Goal: Information Seeking & Learning: Learn about a topic

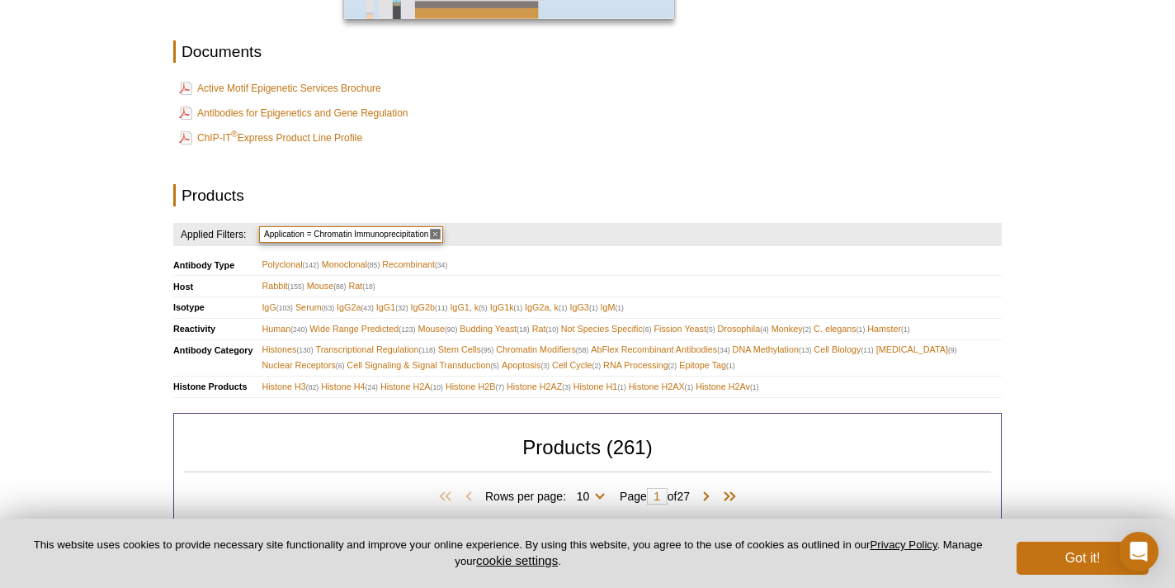
scroll to position [501, 0]
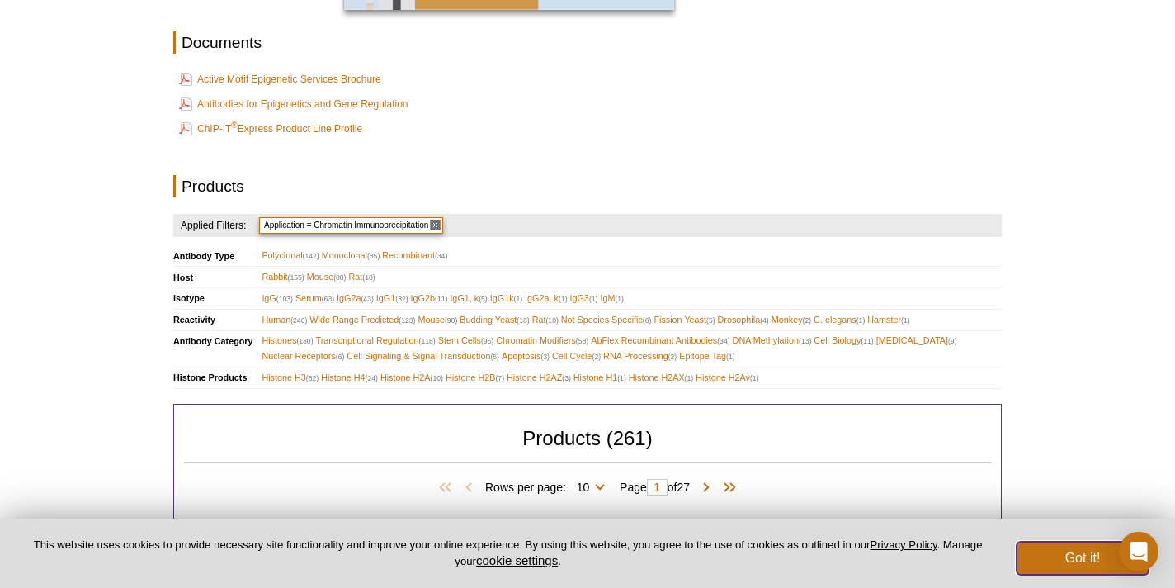
click at [1080, 570] on button "Got it!" at bounding box center [1083, 557] width 132 height 33
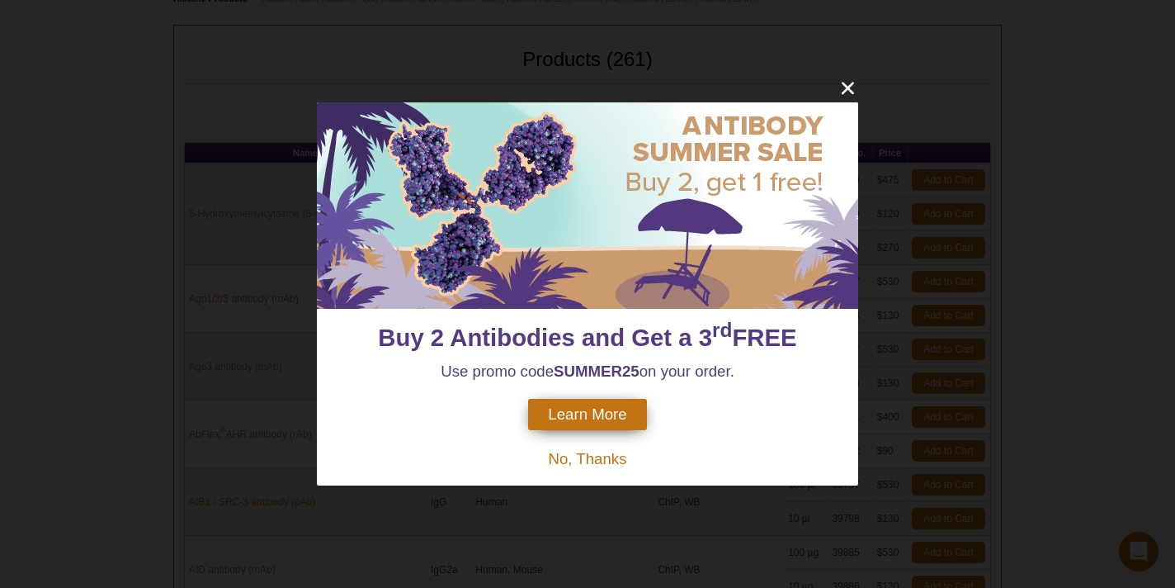
scroll to position [863, 0]
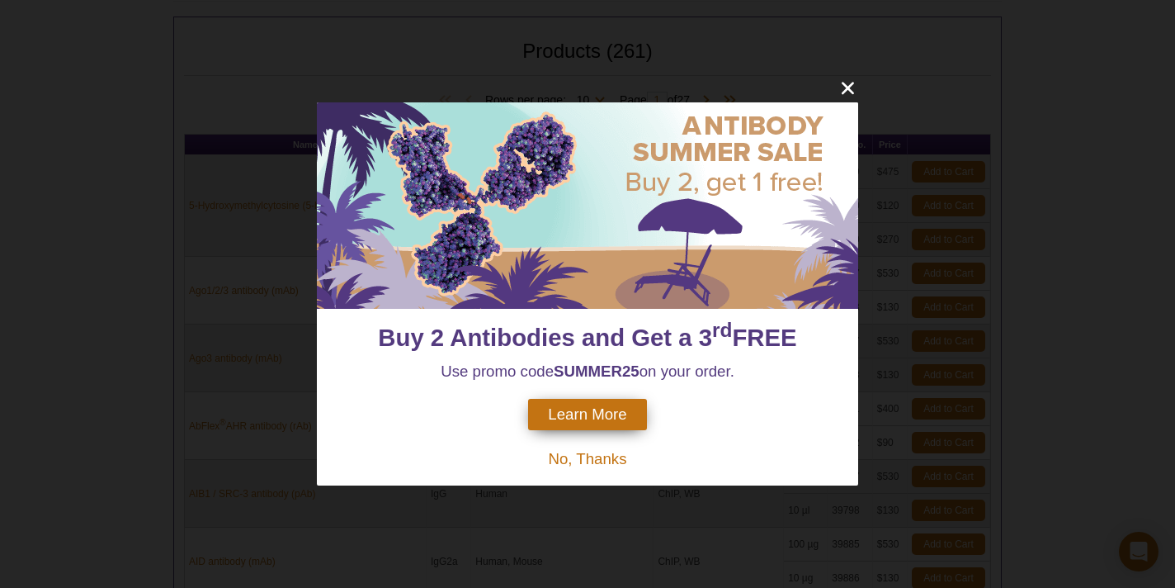
click at [579, 456] on span "No, Thanks" at bounding box center [587, 458] width 78 height 17
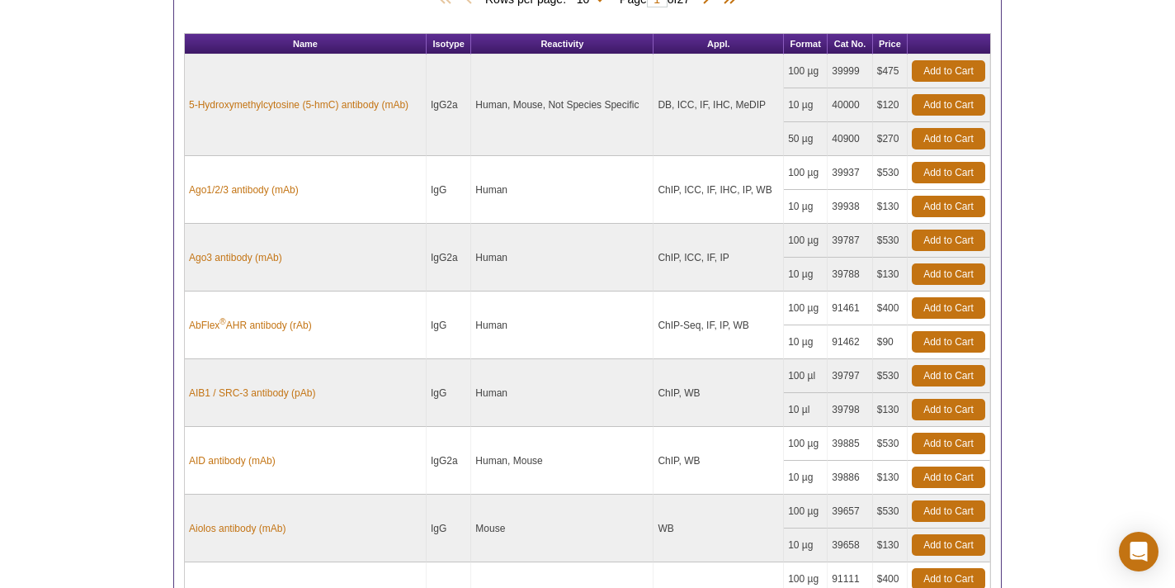
scroll to position [467, 0]
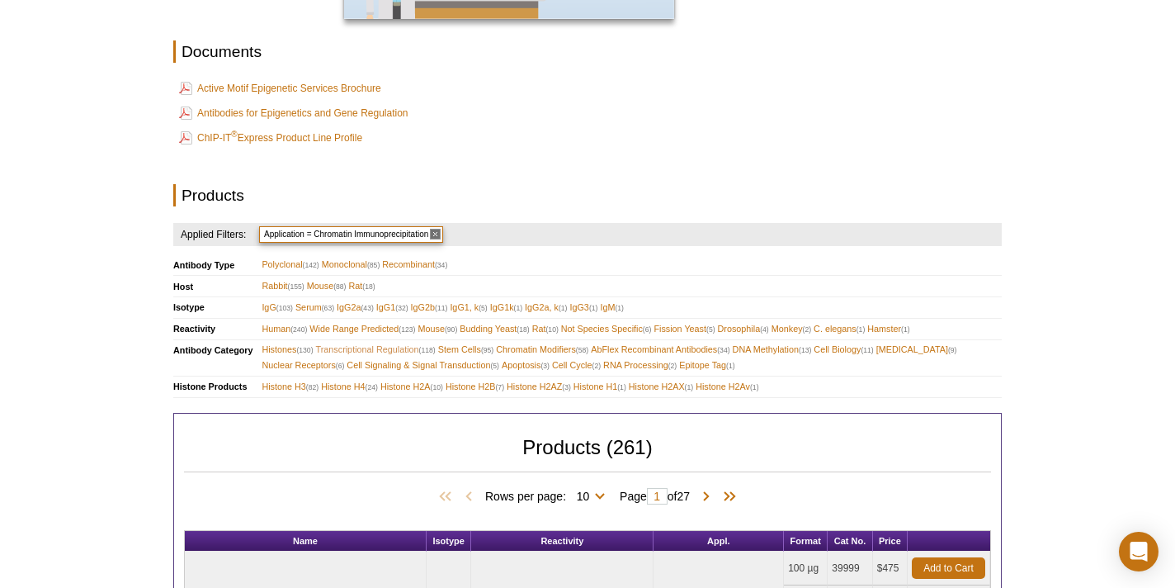
click at [402, 348] on span "Transcriptional Regulation (118)" at bounding box center [376, 350] width 120 height 16
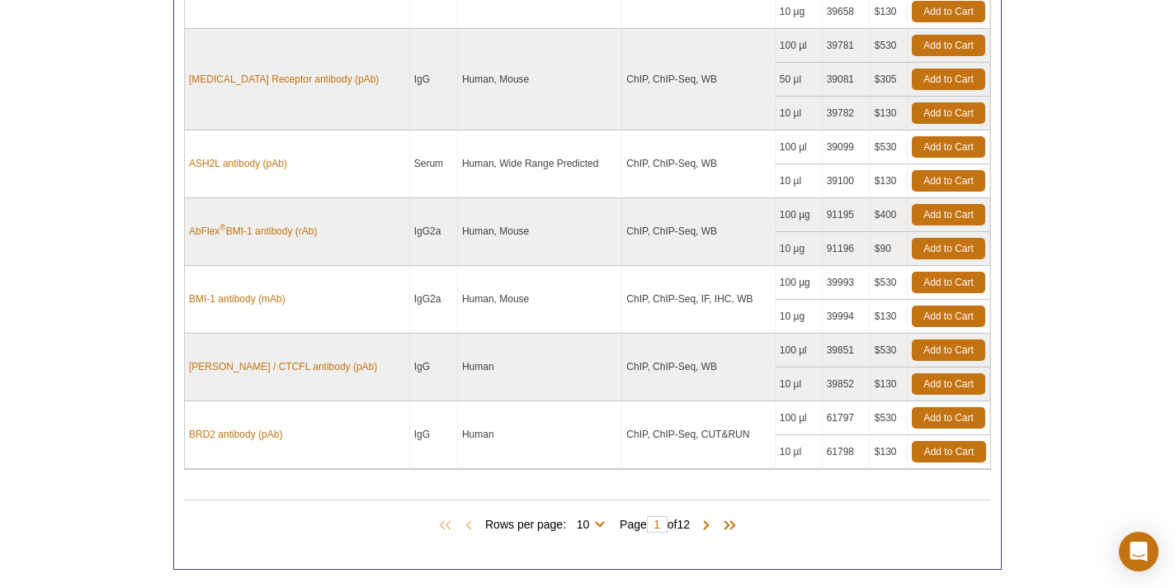
scroll to position [1229, 0]
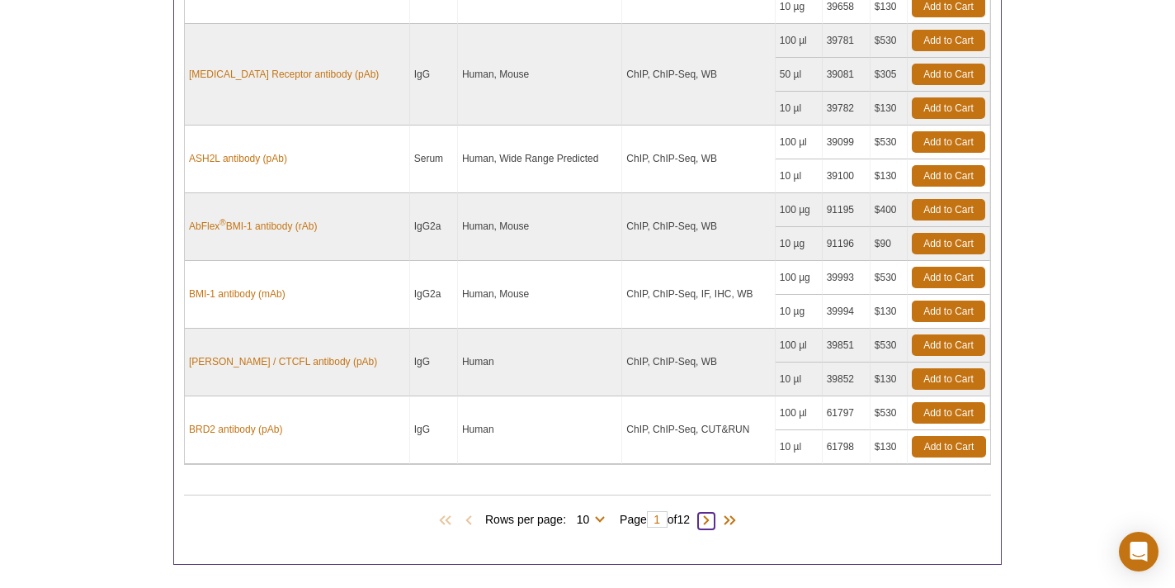
click at [713, 521] on span at bounding box center [706, 521] width 17 height 17
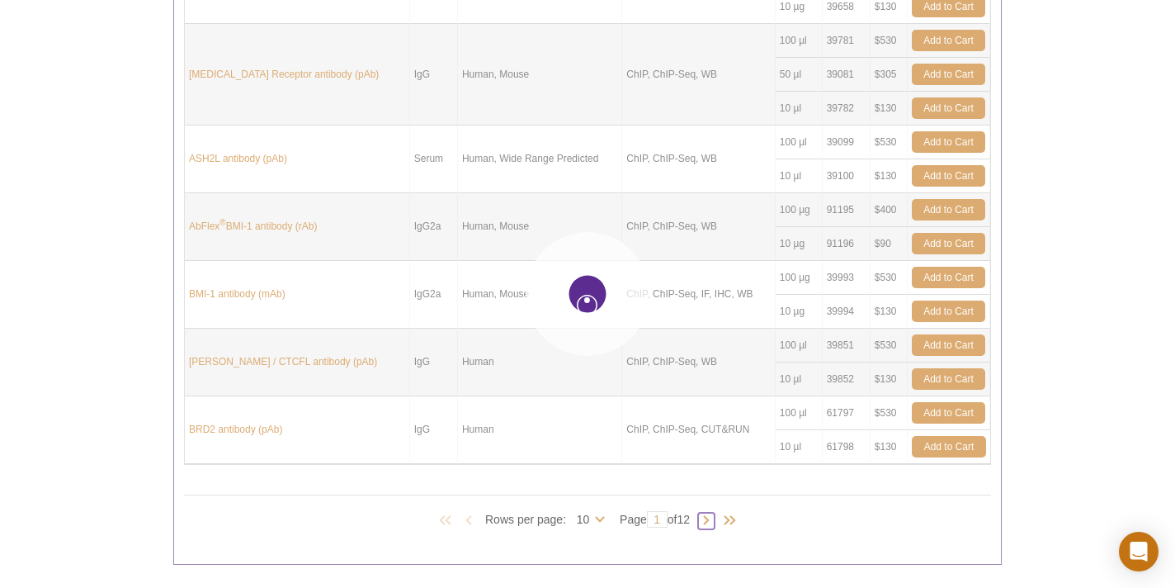
type input "2"
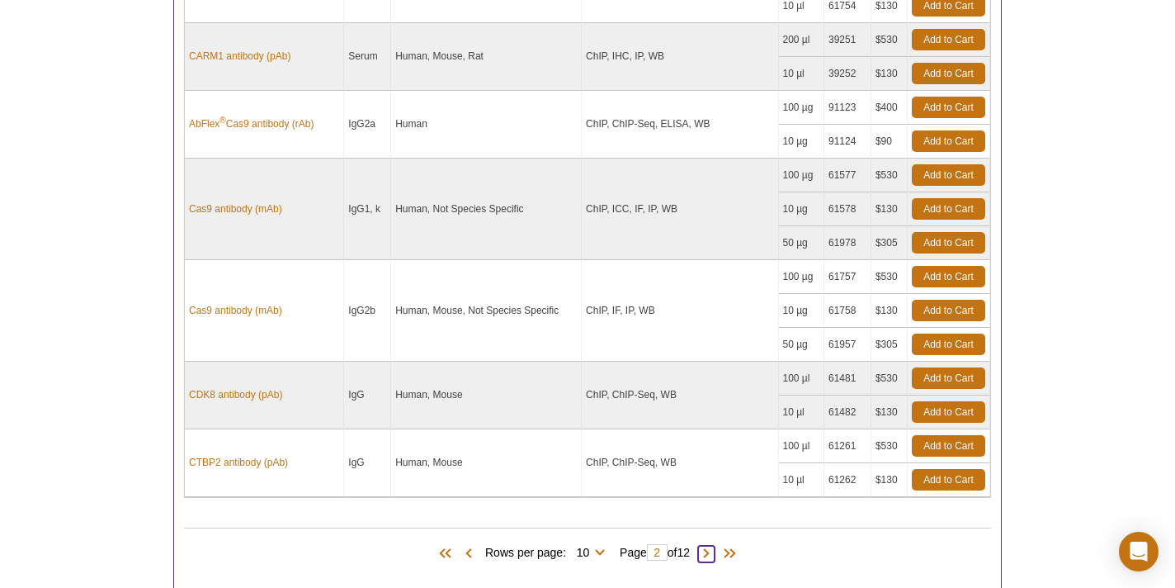
scroll to position [1264, 0]
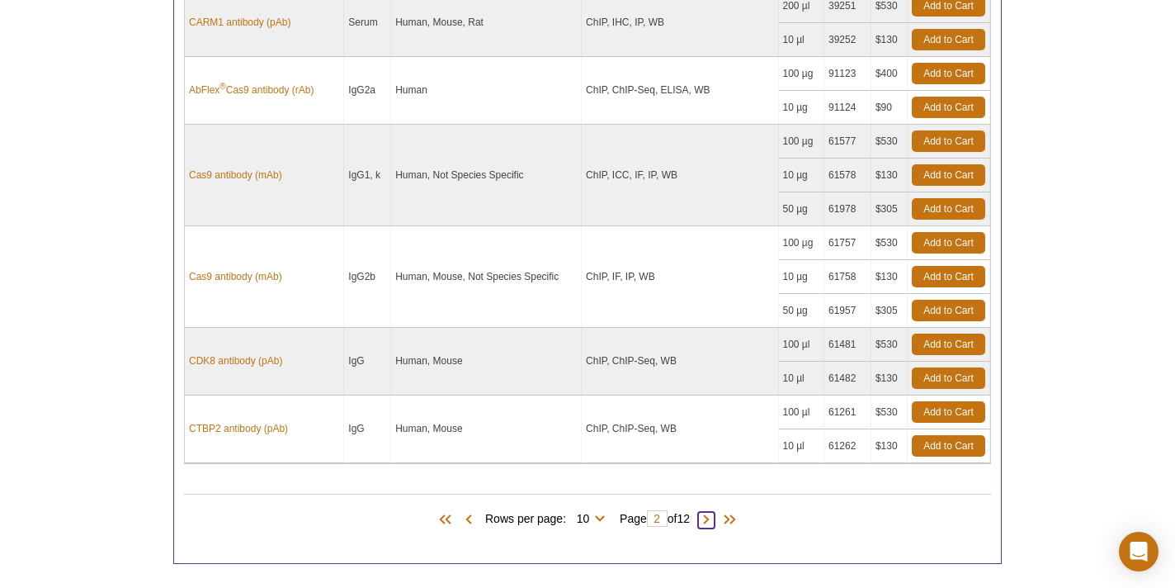
click at [713, 520] on span at bounding box center [706, 520] width 17 height 17
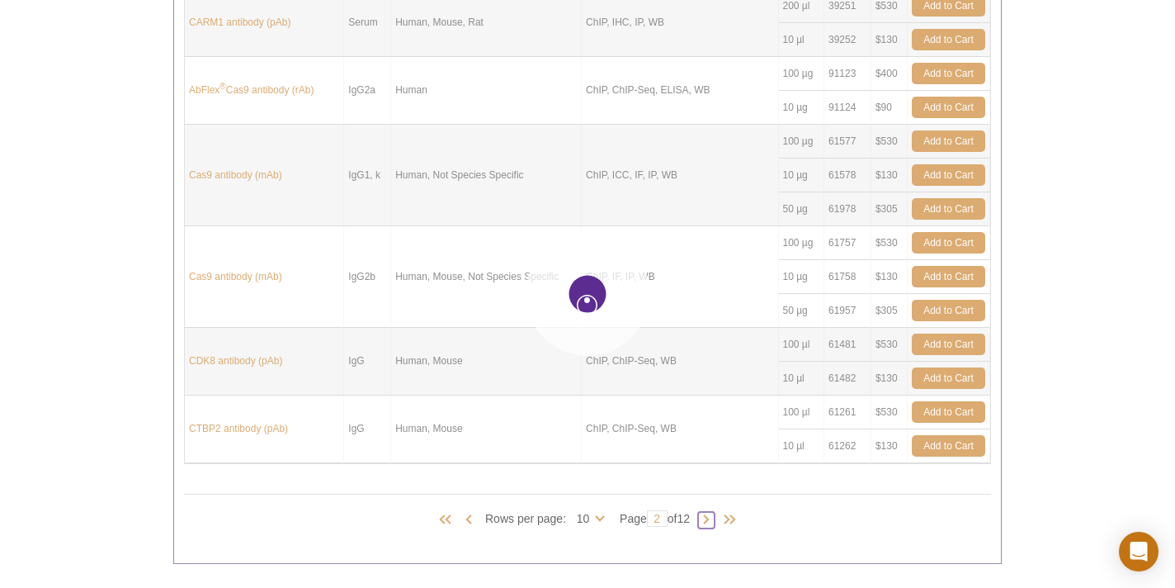
type input "3"
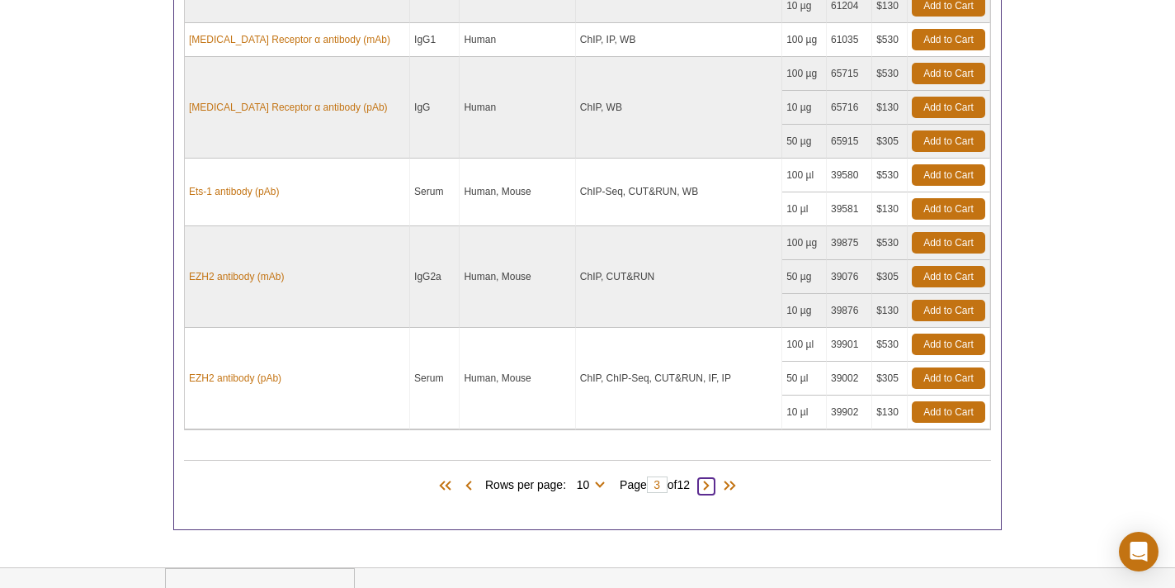
scroll to position [1368, 0]
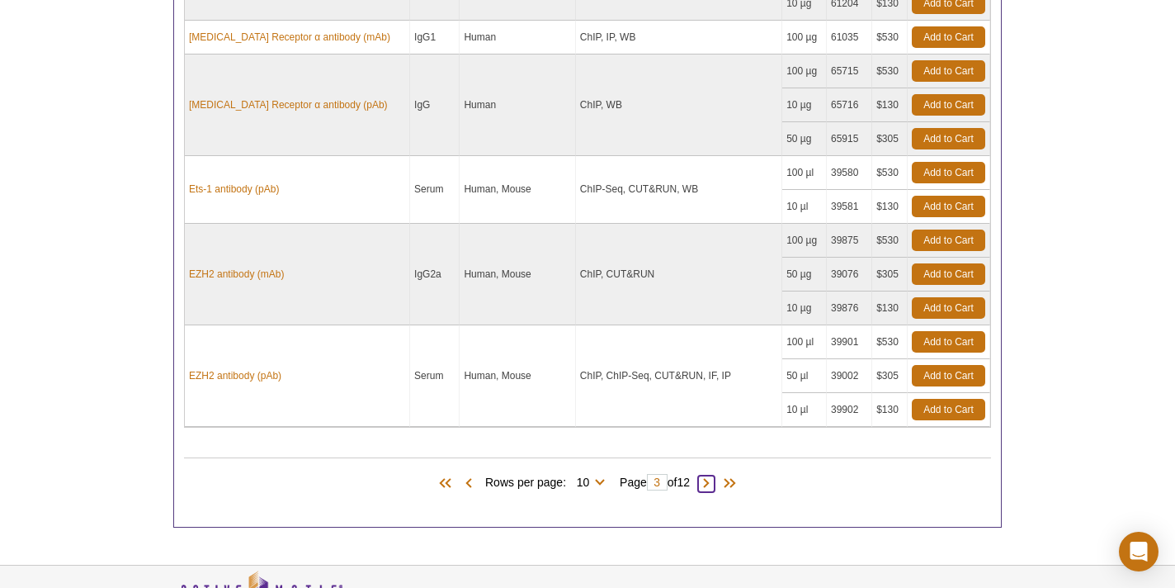
click at [712, 484] on span at bounding box center [706, 483] width 17 height 17
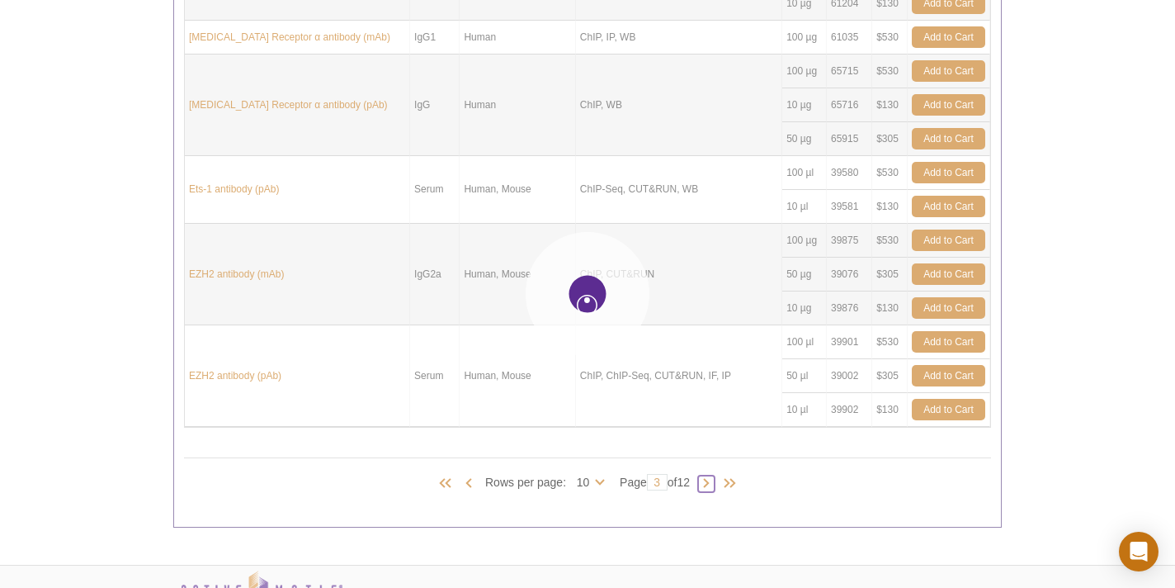
type input "4"
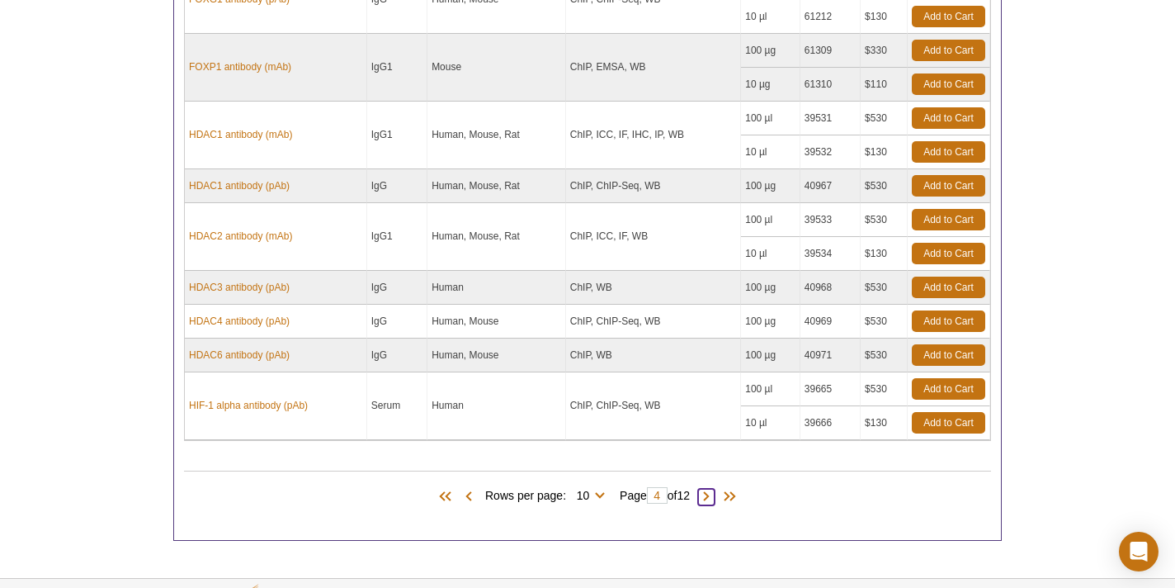
scroll to position [1094, 0]
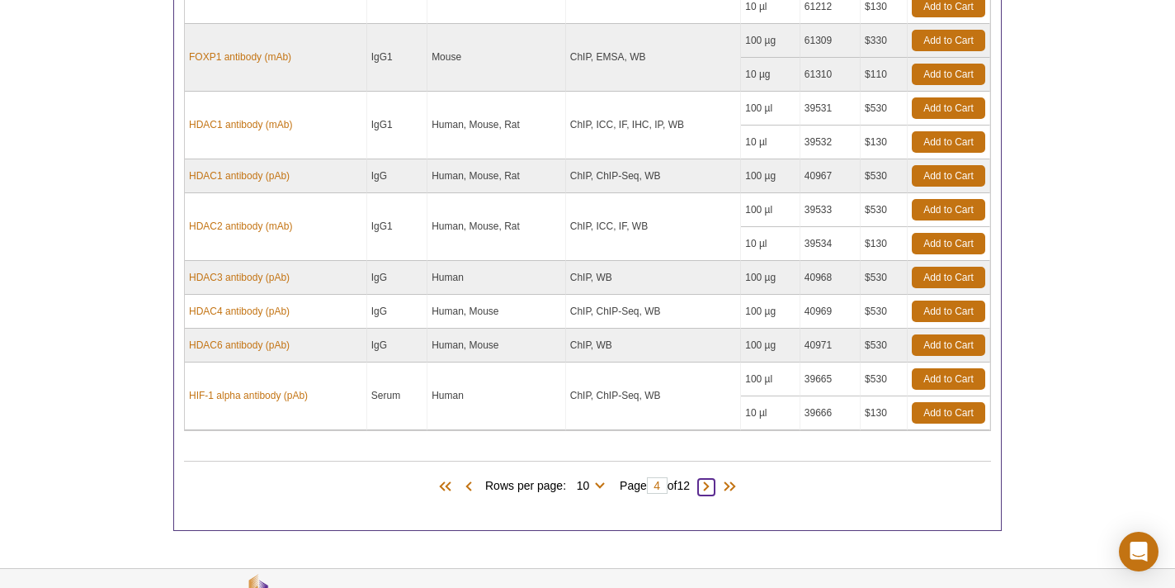
click at [712, 486] on span at bounding box center [706, 487] width 17 height 17
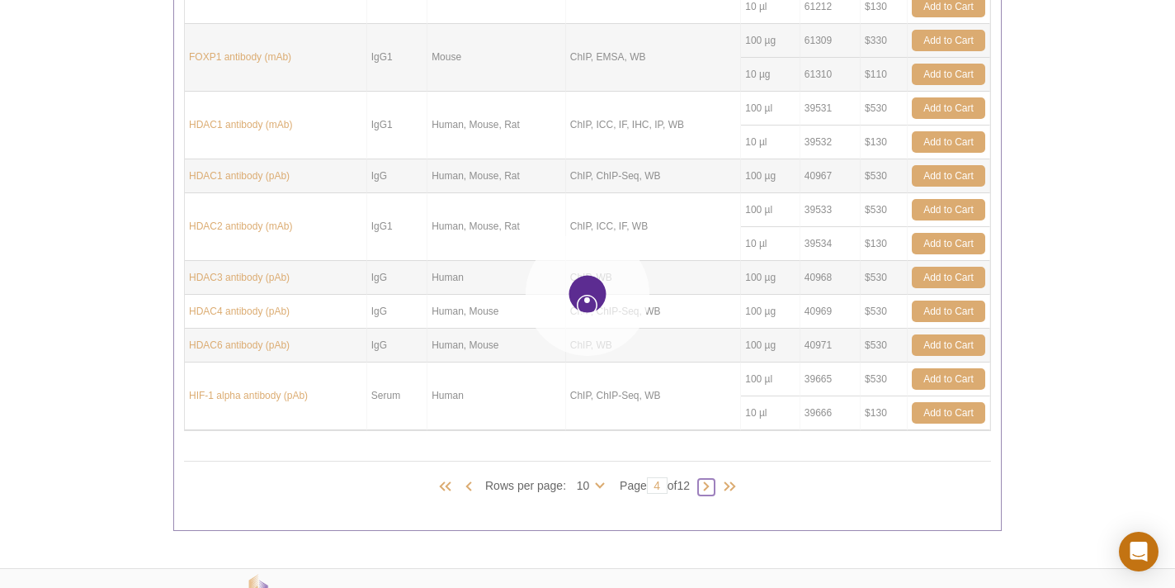
type input "5"
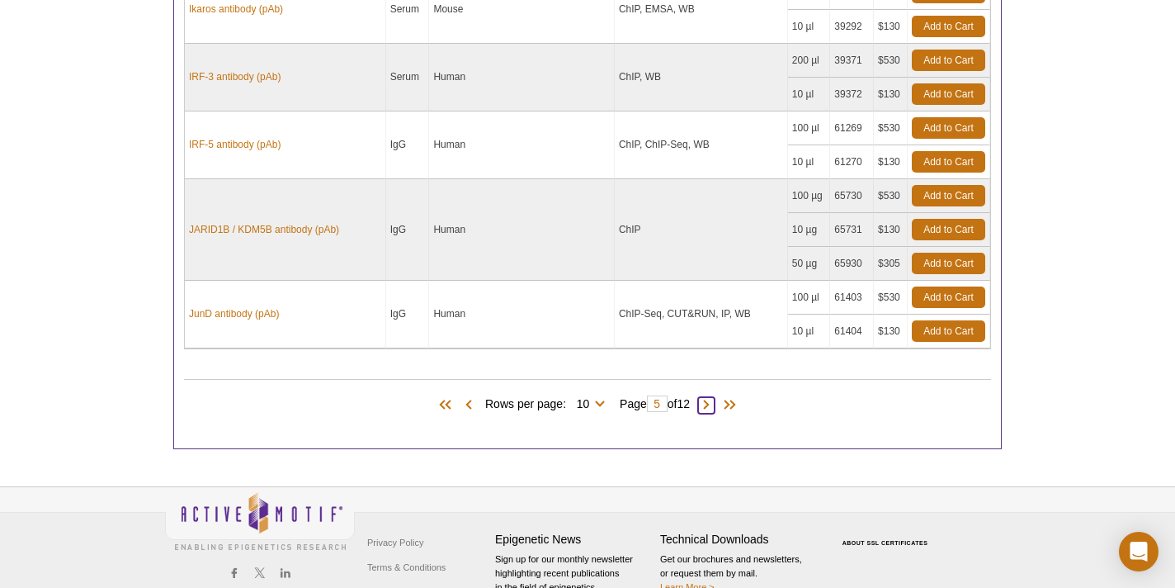
scroll to position [1379, 0]
click at [711, 409] on span at bounding box center [706, 404] width 17 height 17
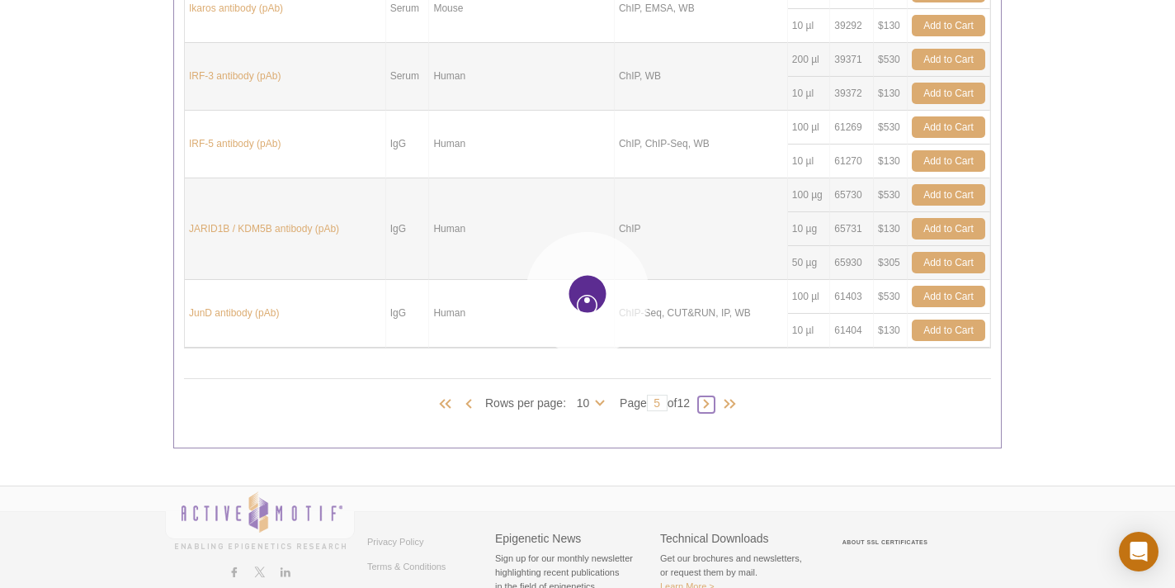
type input "6"
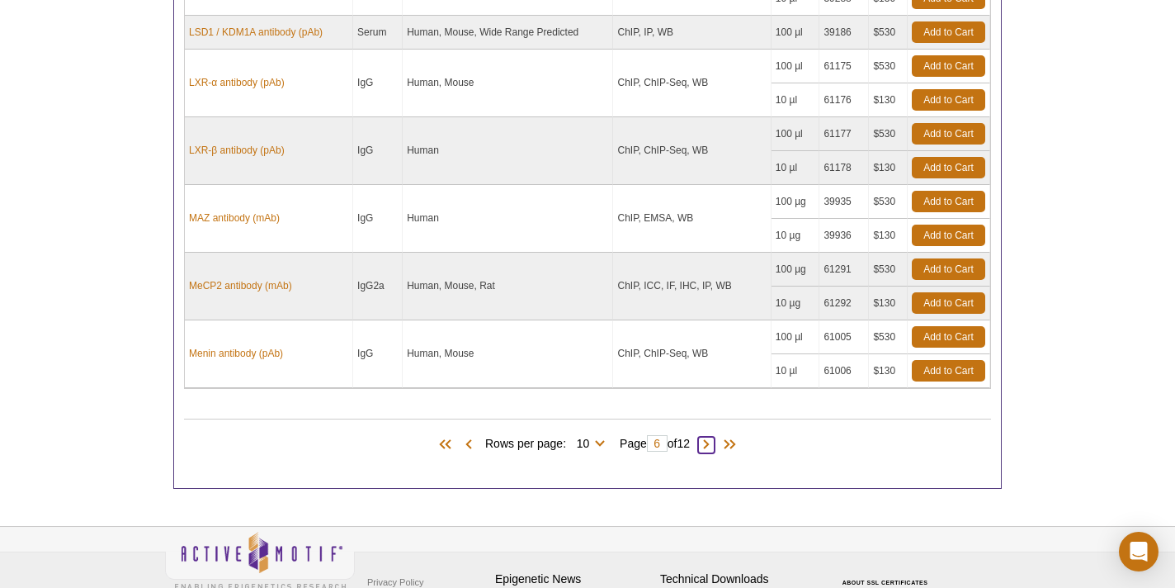
scroll to position [1354, 0]
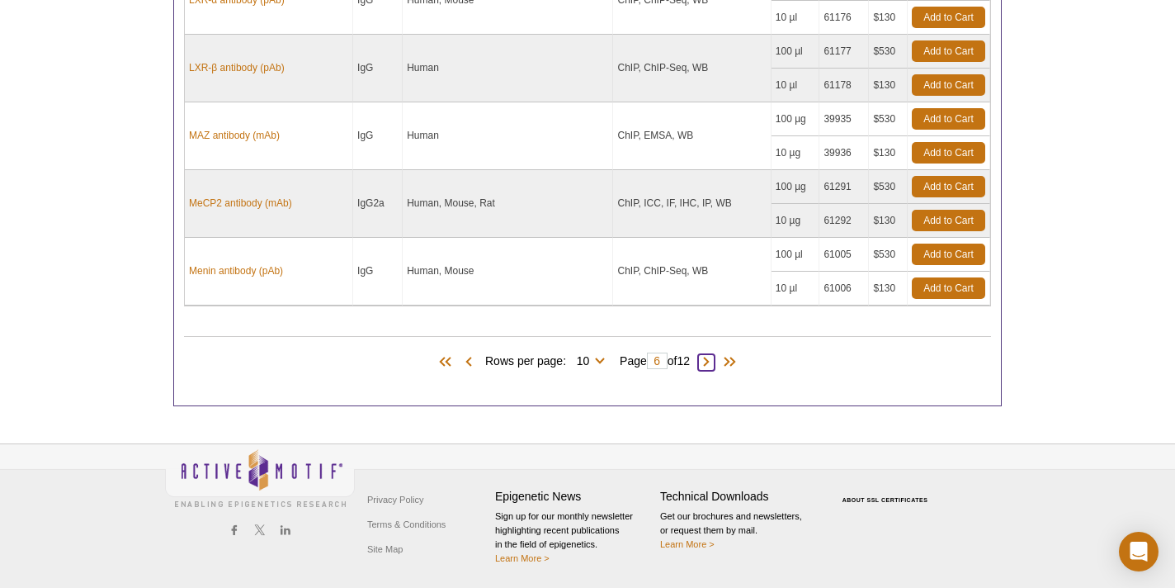
click at [710, 365] on span at bounding box center [706, 362] width 17 height 17
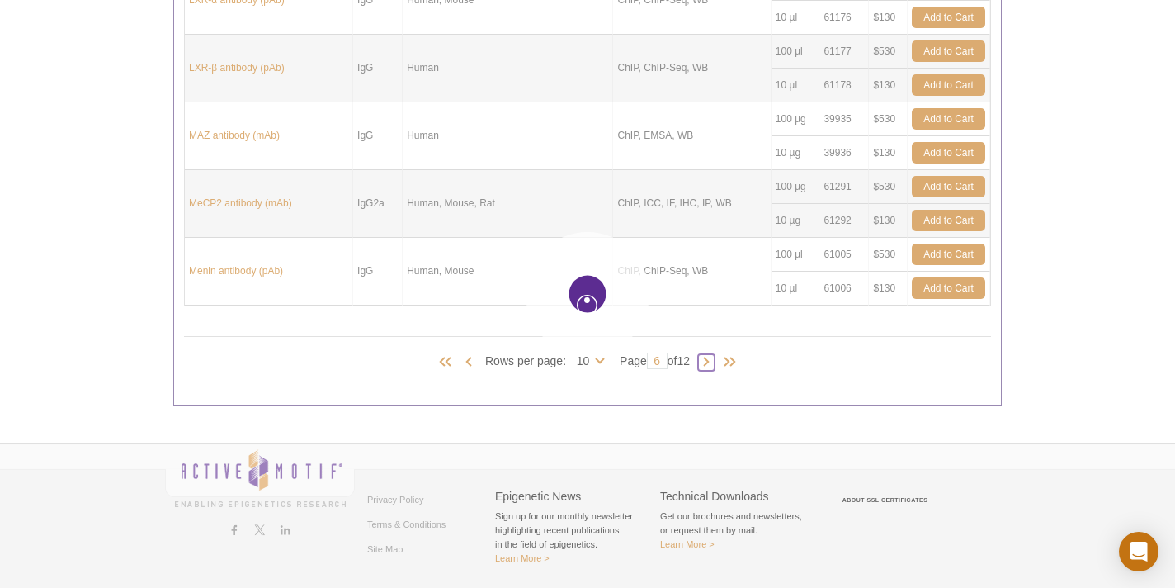
type input "7"
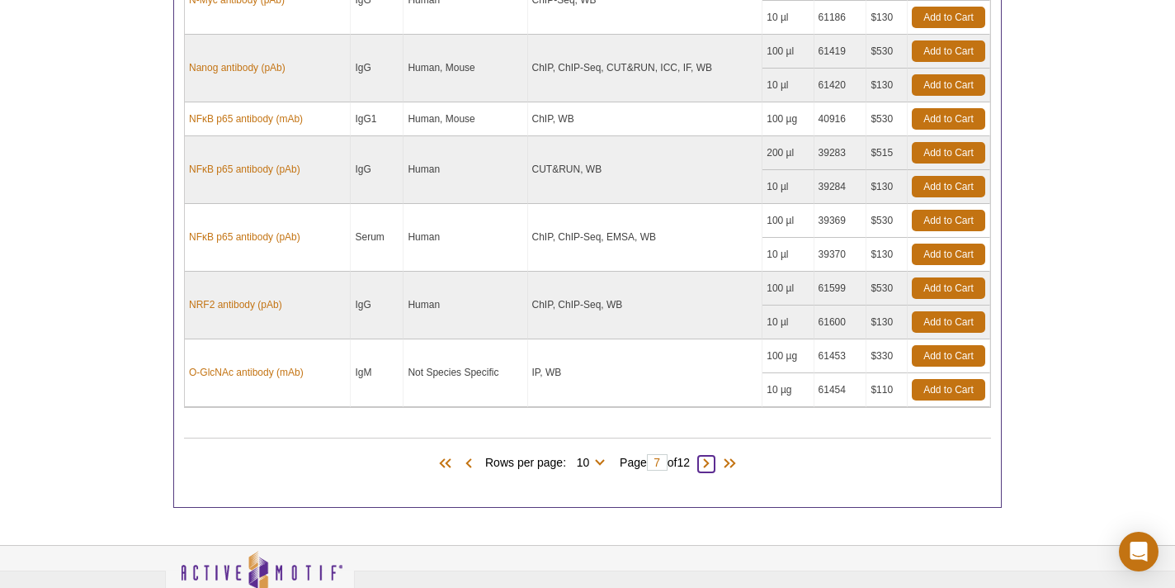
scroll to position [1320, 0]
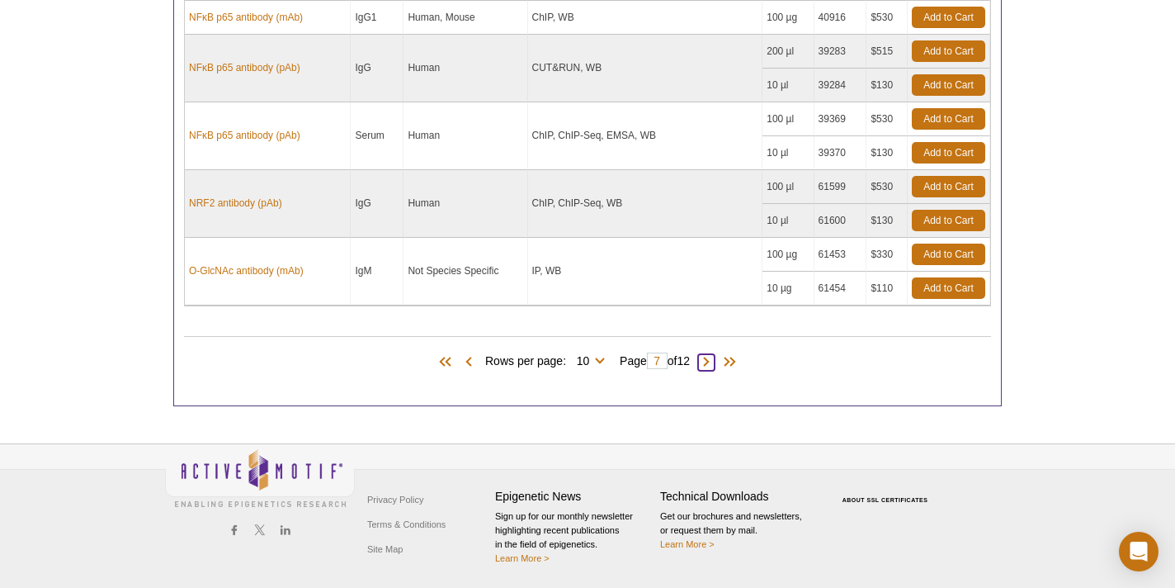
click at [712, 359] on span at bounding box center [706, 362] width 17 height 17
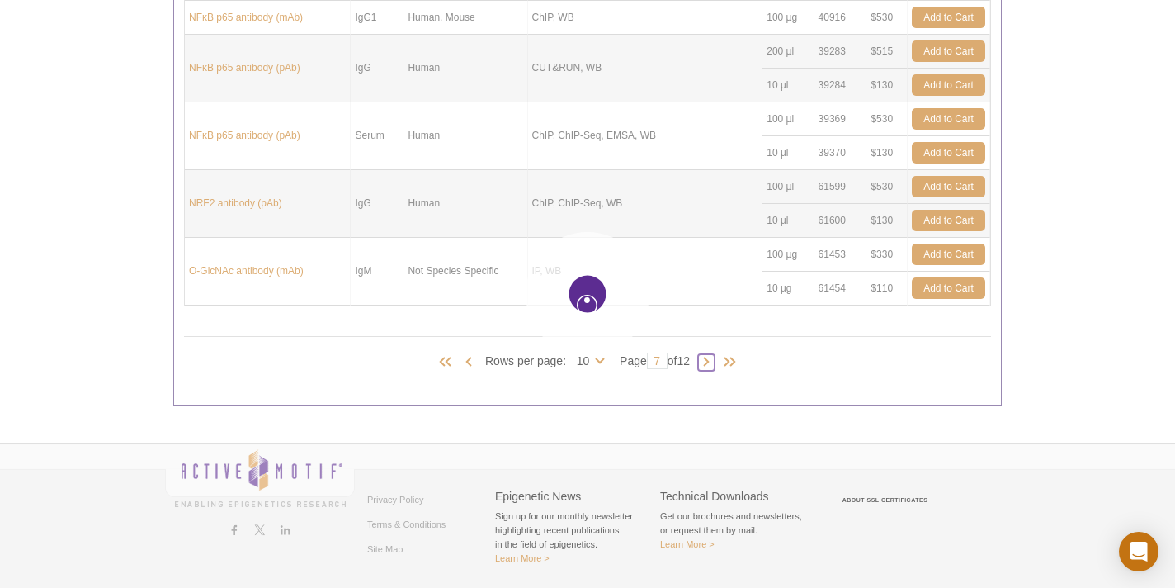
type input "8"
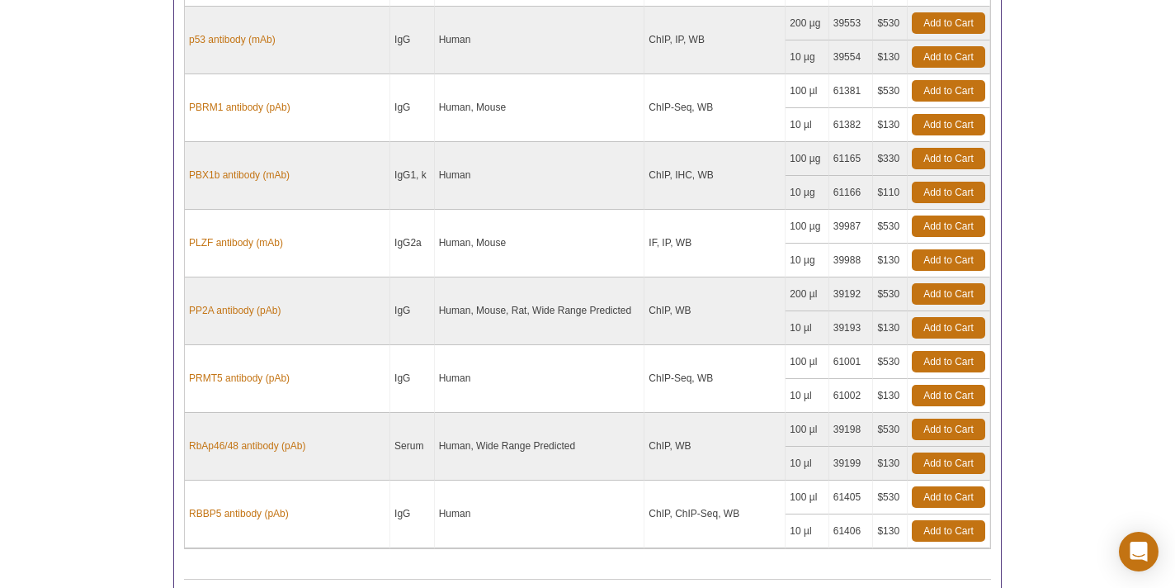
scroll to position [1201, 0]
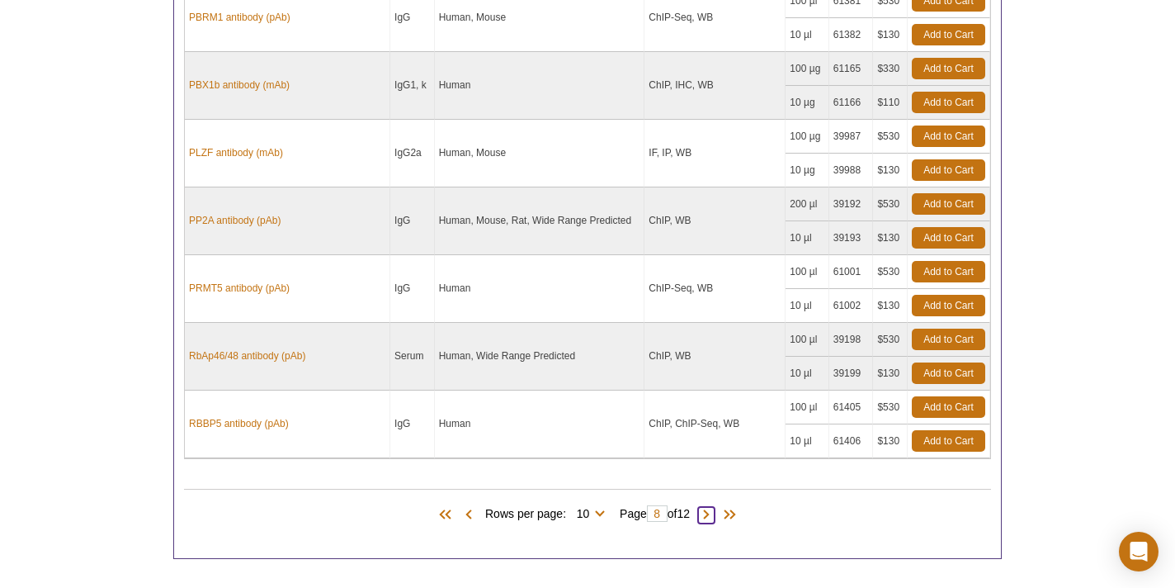
click at [715, 515] on span at bounding box center [706, 515] width 17 height 17
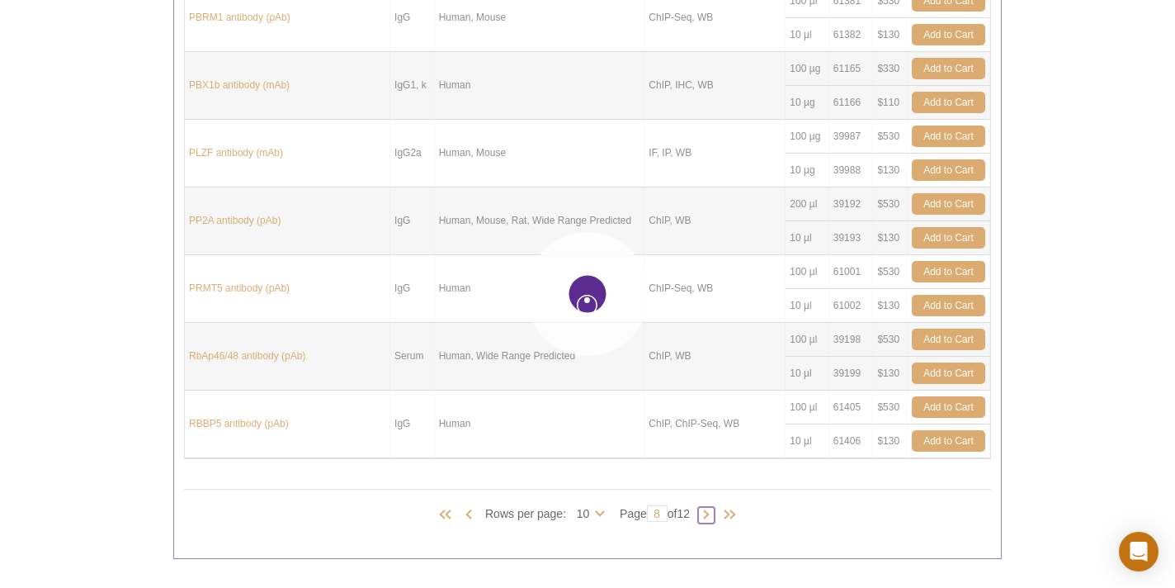
type input "9"
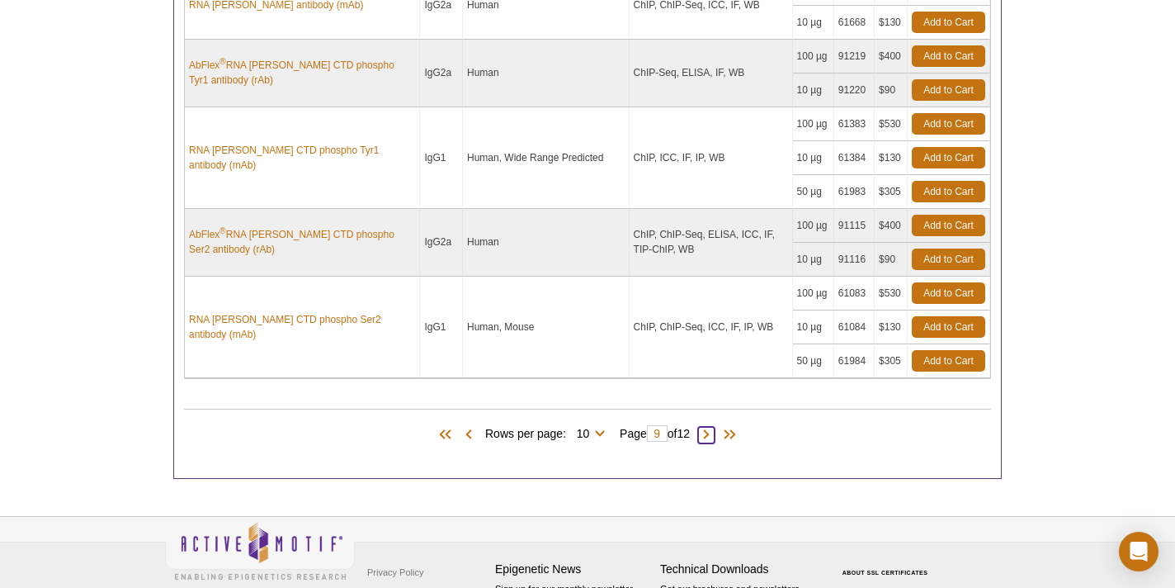
scroll to position [1399, 0]
